Goal: Navigation & Orientation: Find specific page/section

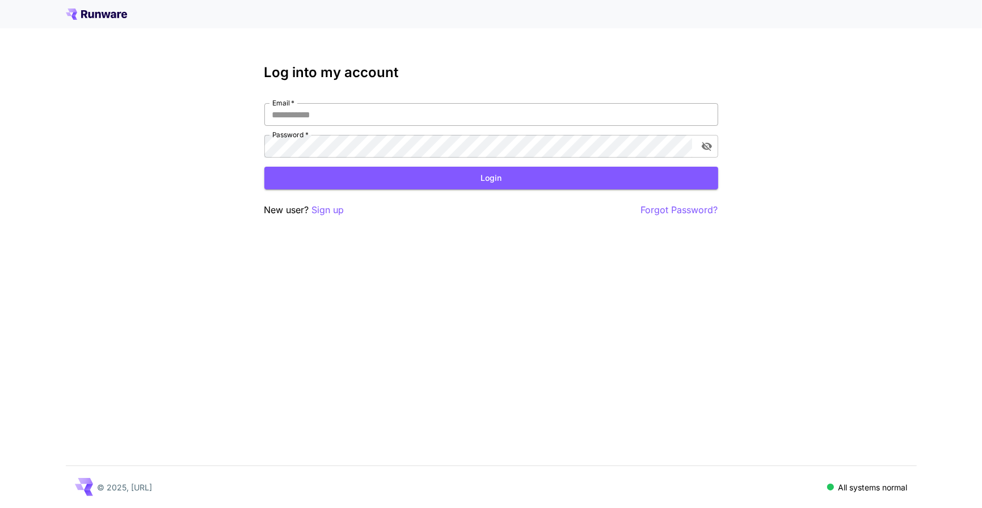
click at [342, 121] on input "Email   *" at bounding box center [491, 114] width 454 height 23
type input "**********"
click button "Login" at bounding box center [491, 178] width 454 height 23
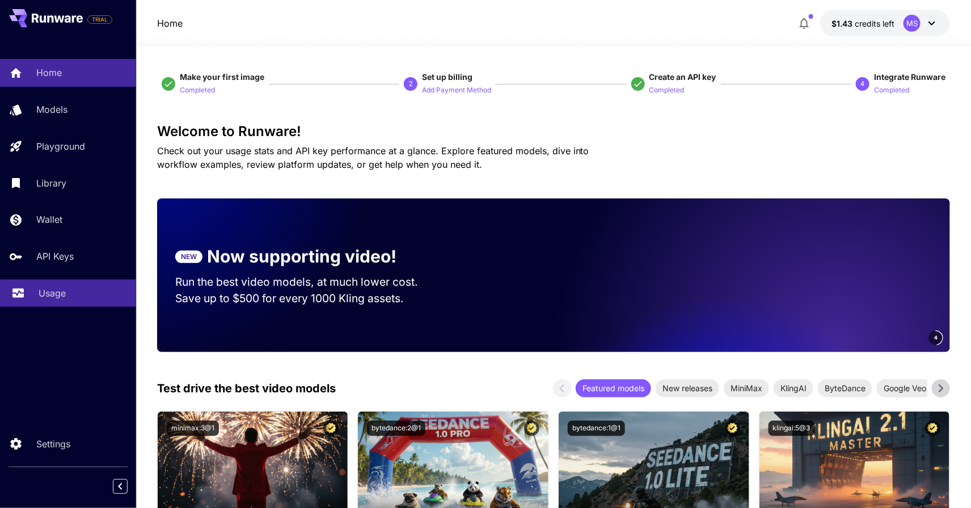
click at [73, 292] on div "Usage" at bounding box center [83, 294] width 89 height 14
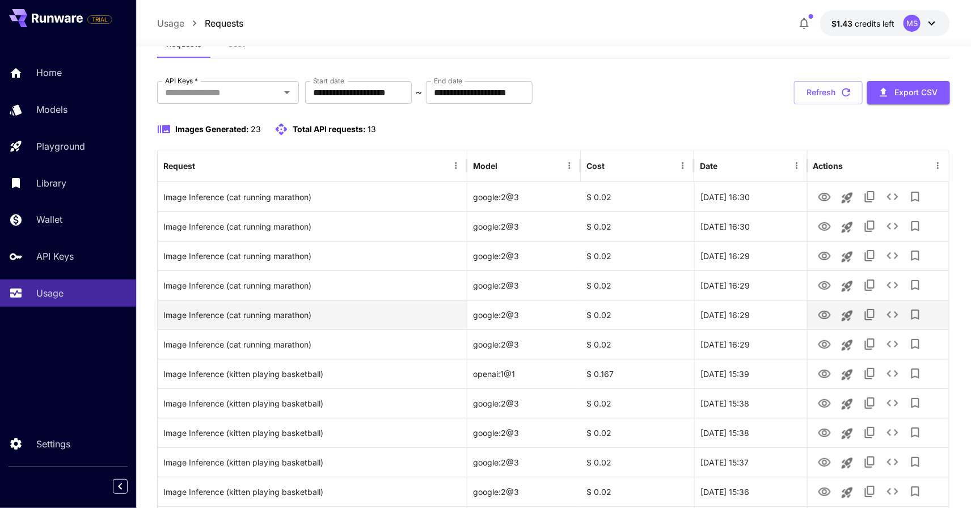
scroll to position [186, 0]
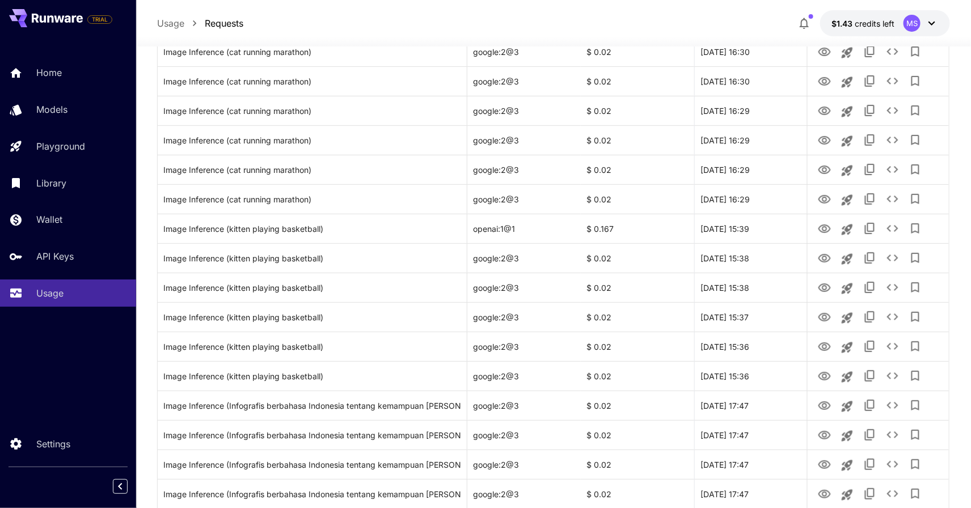
click at [122, 92] on div "Home Models Playground Library Wallet API Keys Usage" at bounding box center [68, 183] width 136 height 248
drag, startPoint x: 83, startPoint y: 79, endPoint x: 109, endPoint y: 85, distance: 26.7
click at [83, 79] on div "Home" at bounding box center [83, 73] width 89 height 14
